Goal: Transaction & Acquisition: Purchase product/service

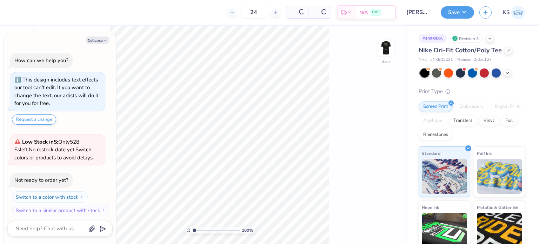
scroll to position [4, 0]
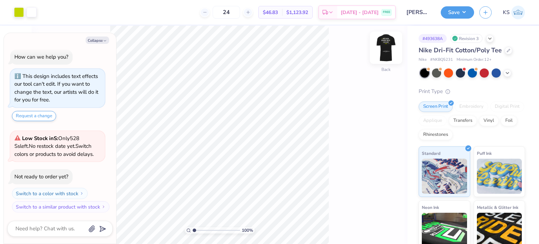
click at [383, 45] on img at bounding box center [386, 48] width 28 height 28
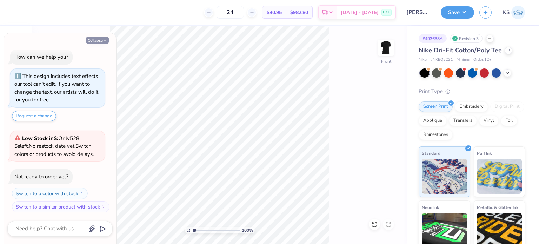
click at [100, 42] on button "Collapse" at bounding box center [98, 39] width 24 height 7
type textarea "x"
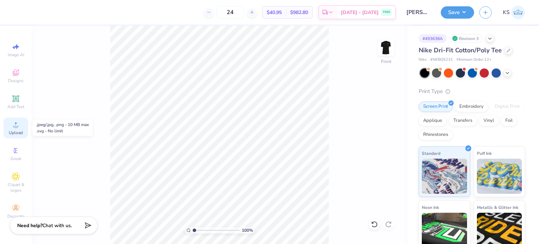
click at [17, 126] on circle at bounding box center [16, 127] width 4 height 4
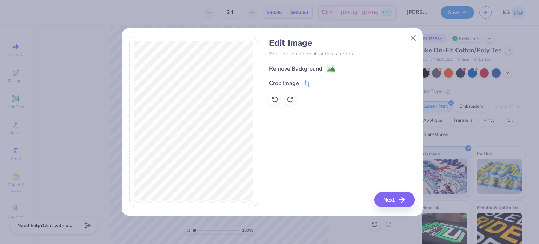
click at [307, 68] on div "Remove Background" at bounding box center [295, 69] width 53 height 8
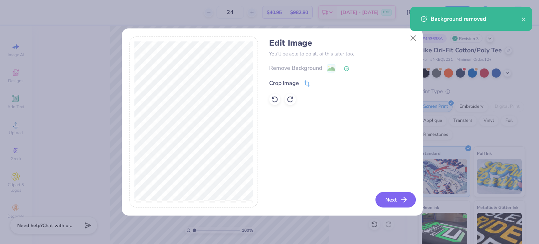
click at [387, 200] on button "Next" at bounding box center [395, 199] width 40 height 15
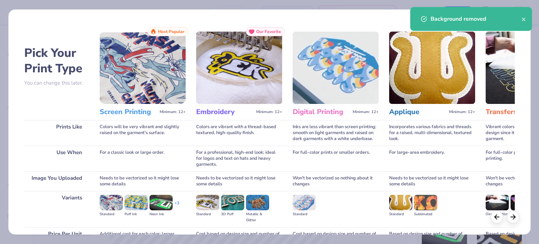
scroll to position [71, 0]
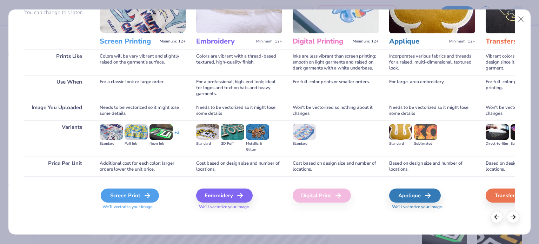
click at [128, 200] on div "Screen Print" at bounding box center [130, 195] width 58 height 14
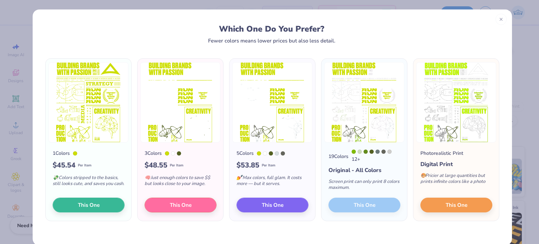
click at [365, 201] on div "19 Colors 12 + Original - All Colors Screen print can only print 8 colors maxim…" at bounding box center [364, 181] width 86 height 78
click at [365, 205] on div "19 Colors 12 + Original - All Colors Screen print can only print 8 colors maxim…" at bounding box center [364, 181] width 86 height 78
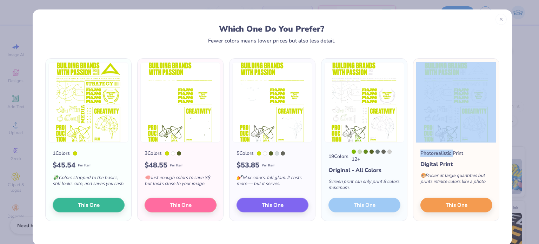
click at [365, 205] on div "19 Colors 12 + Original - All Colors Screen print can only print 8 colors maxim…" at bounding box center [364, 181] width 86 height 78
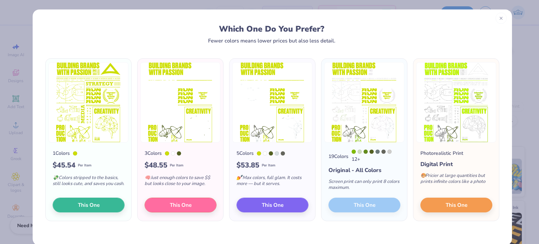
click at [500, 18] on line at bounding box center [501, 18] width 2 height 2
